Goal: Navigation & Orientation: Find specific page/section

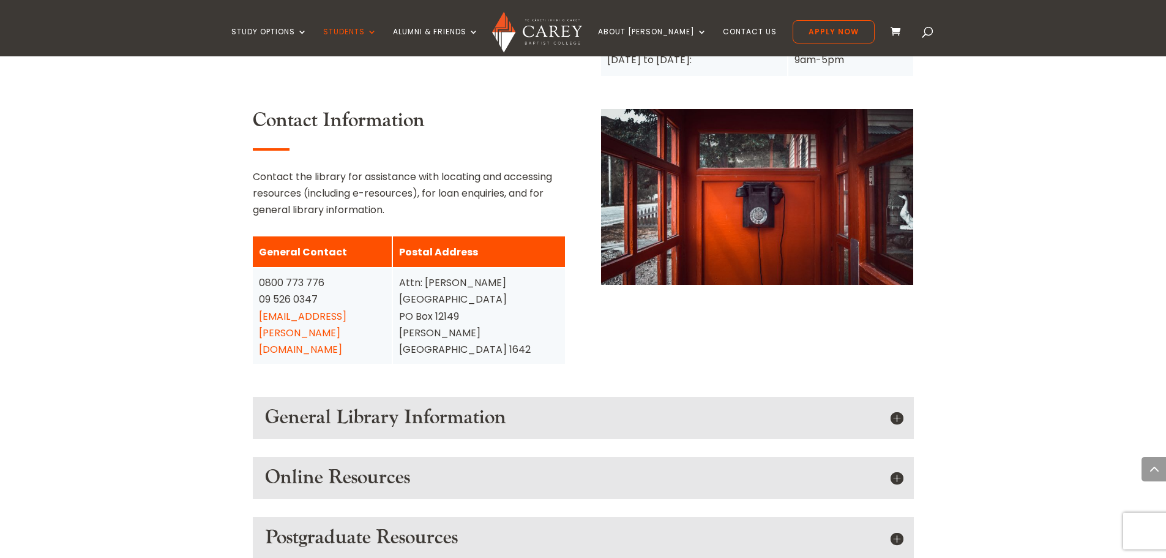
scroll to position [1469, 0]
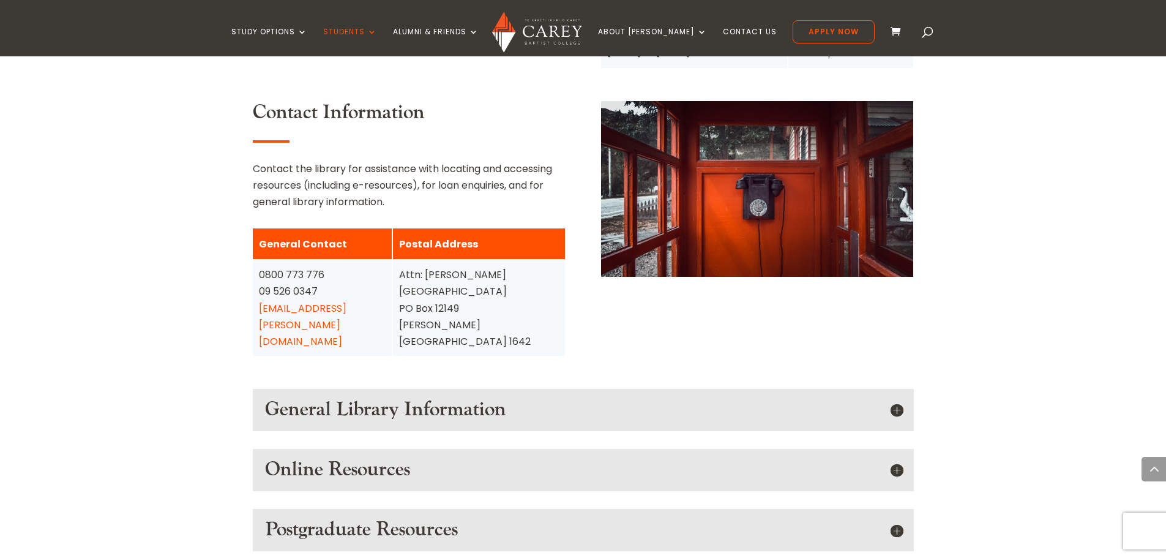
click at [900, 398] on h5 "General Library Information" at bounding box center [583, 409] width 637 height 23
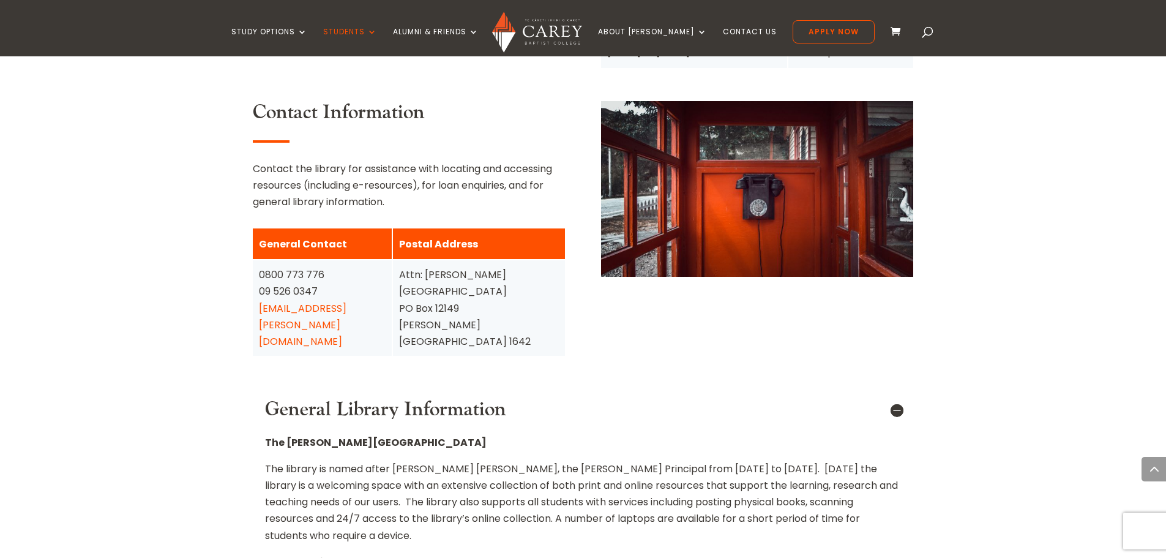
click at [902, 398] on h5 "General Library Information" at bounding box center [583, 409] width 637 height 23
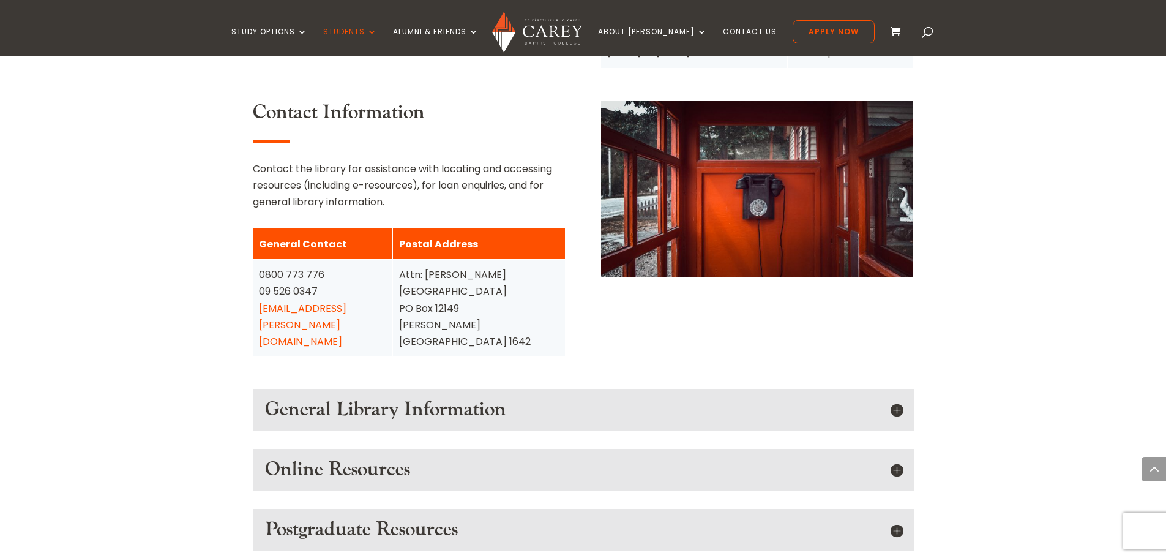
click at [892, 398] on h5 "General Library Information" at bounding box center [583, 409] width 637 height 23
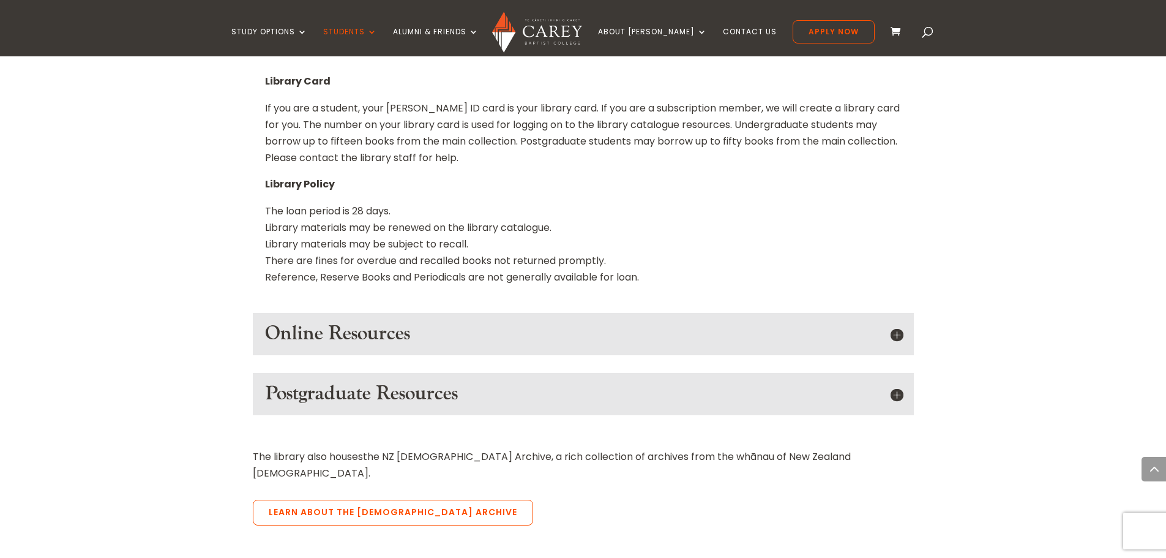
scroll to position [2203, 0]
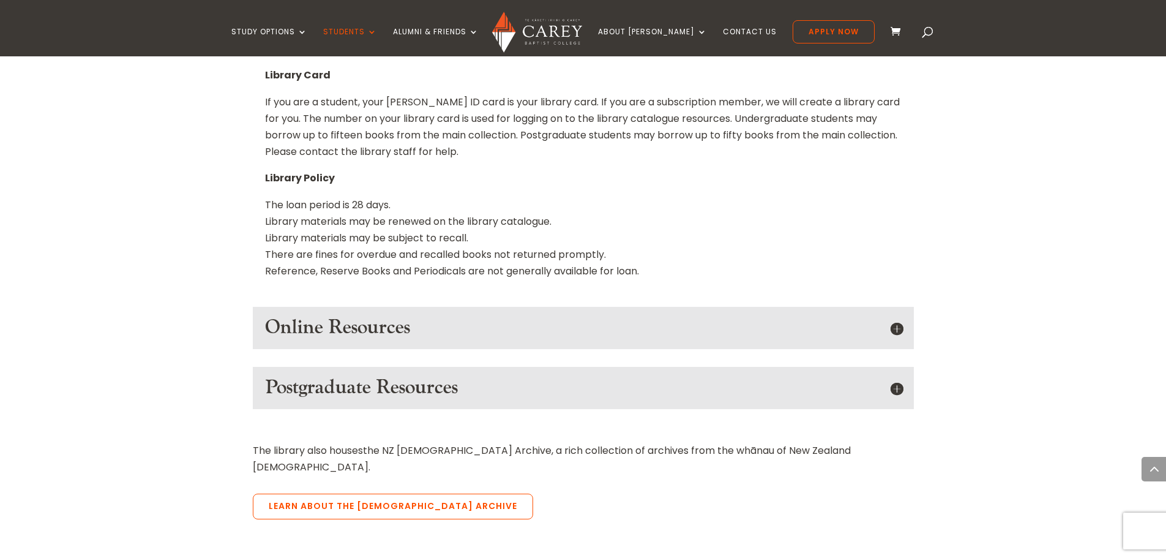
click at [898, 316] on h5 "Online Resources" at bounding box center [583, 327] width 637 height 23
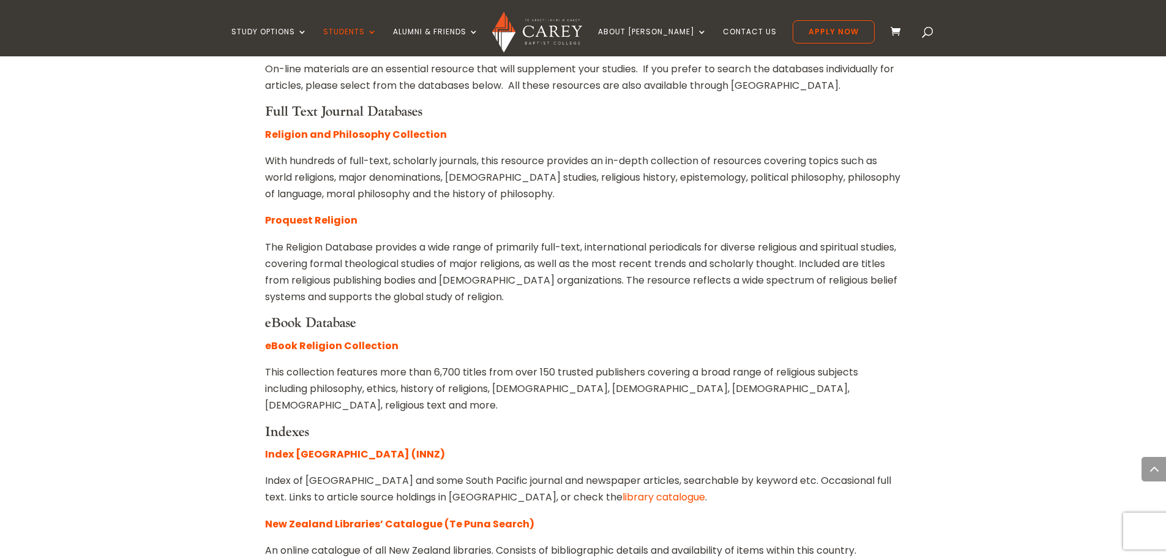
scroll to position [2530, 0]
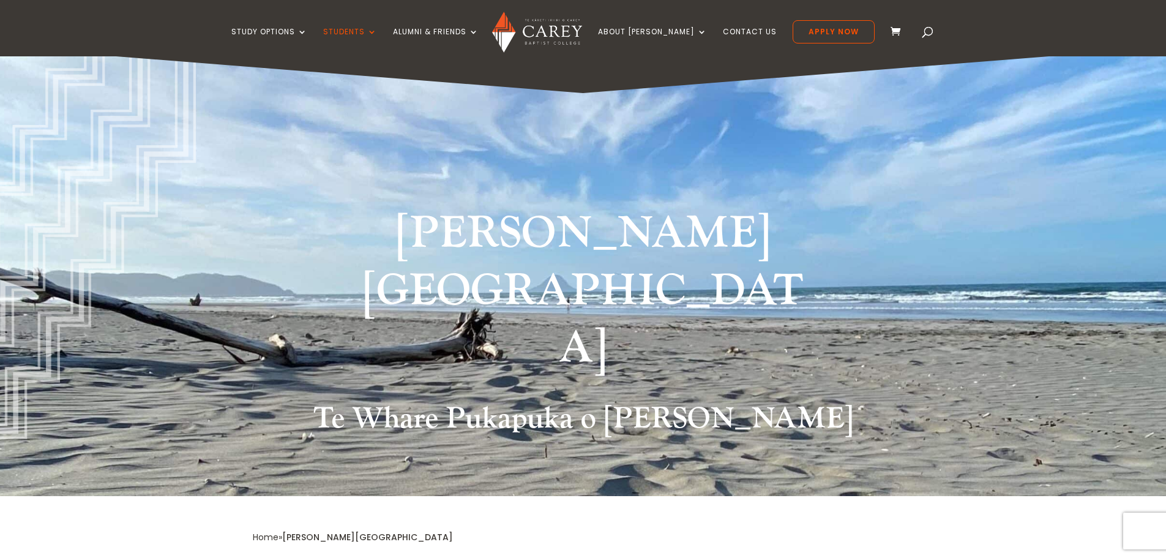
scroll to position [0, 0]
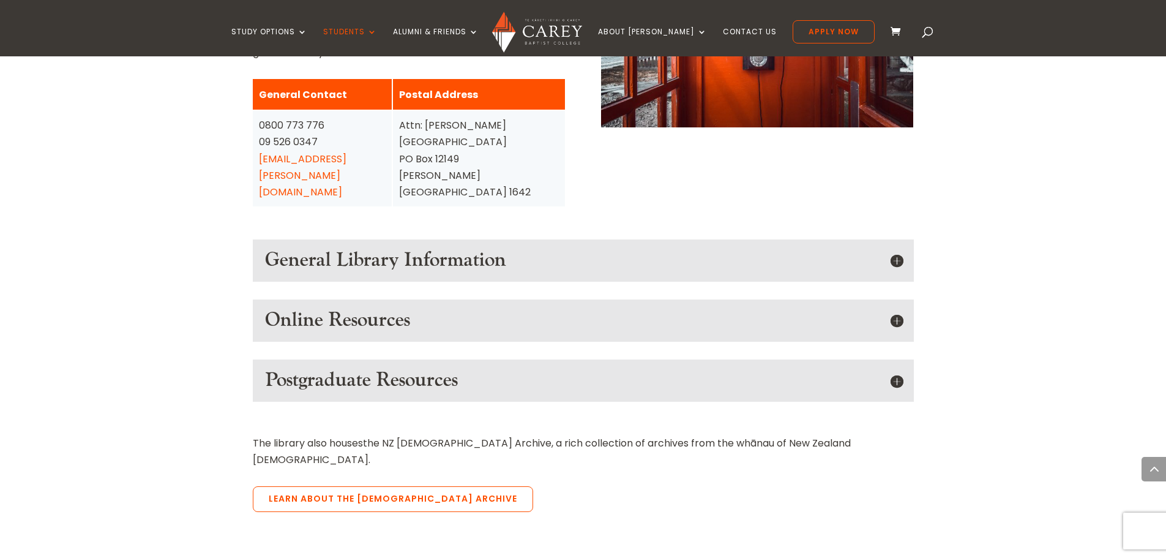
scroll to position [1632, 0]
